Goal: Transaction & Acquisition: Book appointment/travel/reservation

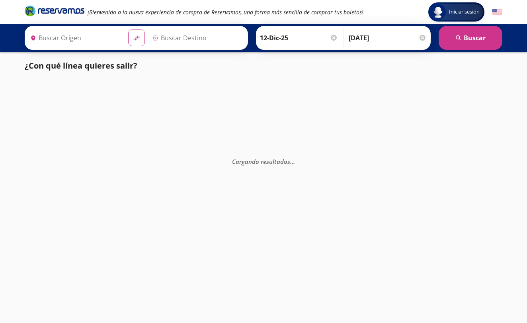
type input "[GEOGRAPHIC_DATA], [GEOGRAPHIC_DATA]"
type input "[GEOGRAPHIC_DATA][PERSON_NAME], [GEOGRAPHIC_DATA]"
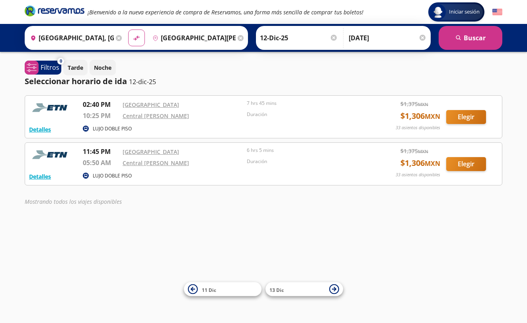
click at [471, 119] on button "Elegir" at bounding box center [466, 117] width 40 height 14
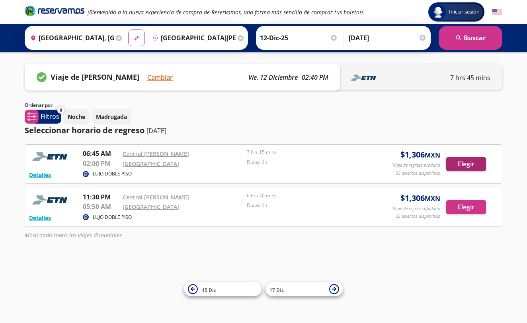
click at [466, 167] on button "Elegir" at bounding box center [466, 164] width 40 height 14
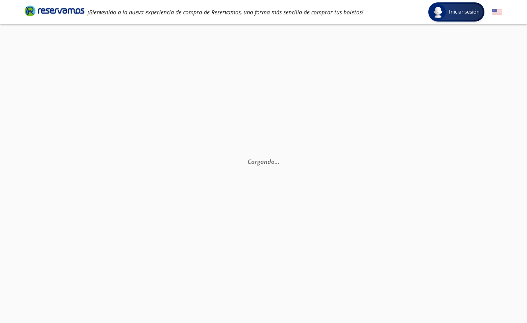
scroll to position [56, 0]
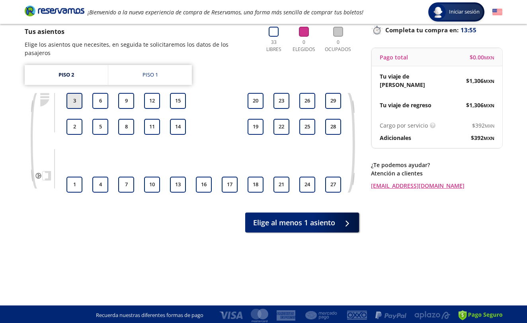
click at [80, 95] on button "3" at bounding box center [75, 101] width 16 height 16
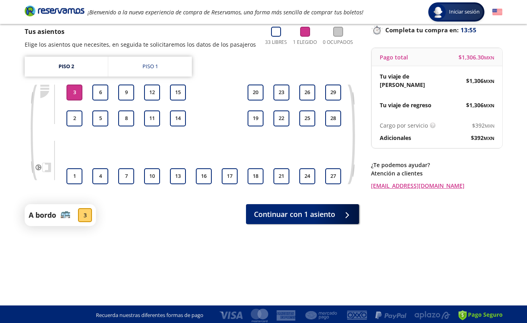
click at [99, 95] on button "6" at bounding box center [100, 92] width 16 height 16
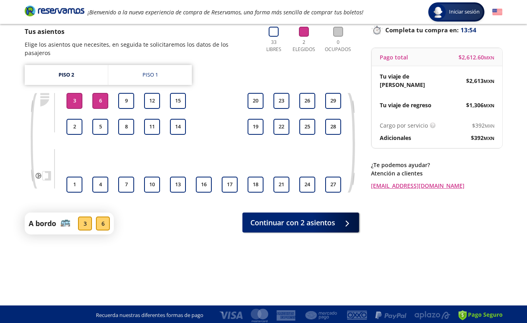
click at [303, 227] on div "Asientos de [PERSON_NAME] Pago Paso 1 de 3 Tus asientos Elige los asientos que …" at bounding box center [192, 136] width 335 height 274
click at [308, 221] on button "Continuar con 2 asientos" at bounding box center [301, 221] width 117 height 20
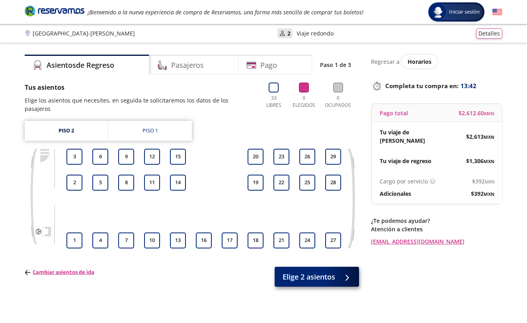
click at [346, 274] on button "Elige 2 asientos" at bounding box center [317, 276] width 84 height 20
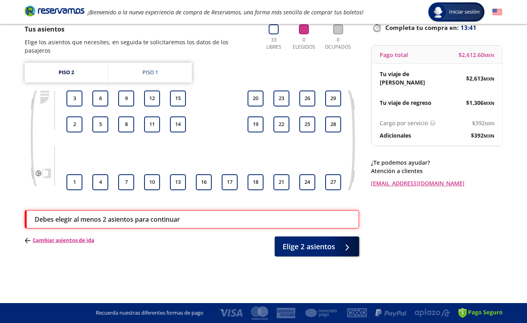
click at [226, 214] on div "Debes elegir al menos 2 asientos para continuar" at bounding box center [193, 219] width 316 height 10
click at [73, 92] on button "3" at bounding box center [75, 98] width 16 height 16
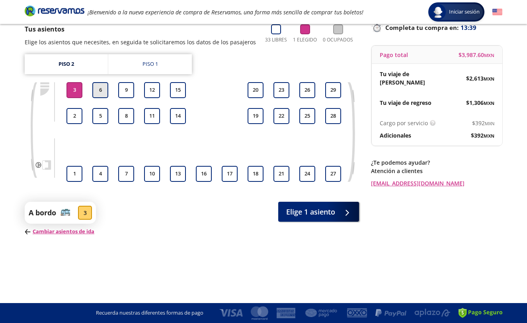
click at [108, 92] on button "6" at bounding box center [100, 90] width 16 height 16
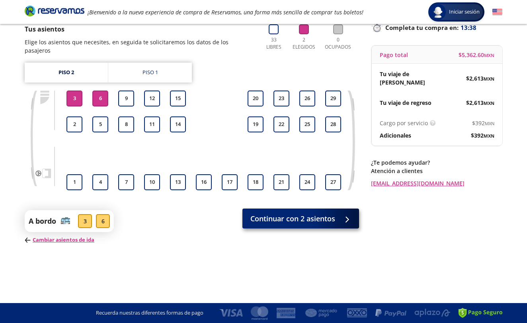
click at [283, 213] on span "Continuar con 2 asientos" at bounding box center [292, 218] width 85 height 11
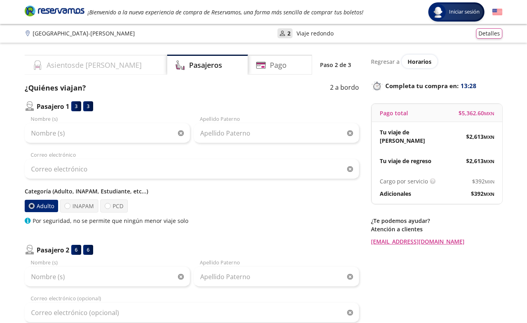
click at [98, 63] on div "Asientos de [PERSON_NAME]" at bounding box center [96, 65] width 143 height 20
